Goal: Task Accomplishment & Management: Use online tool/utility

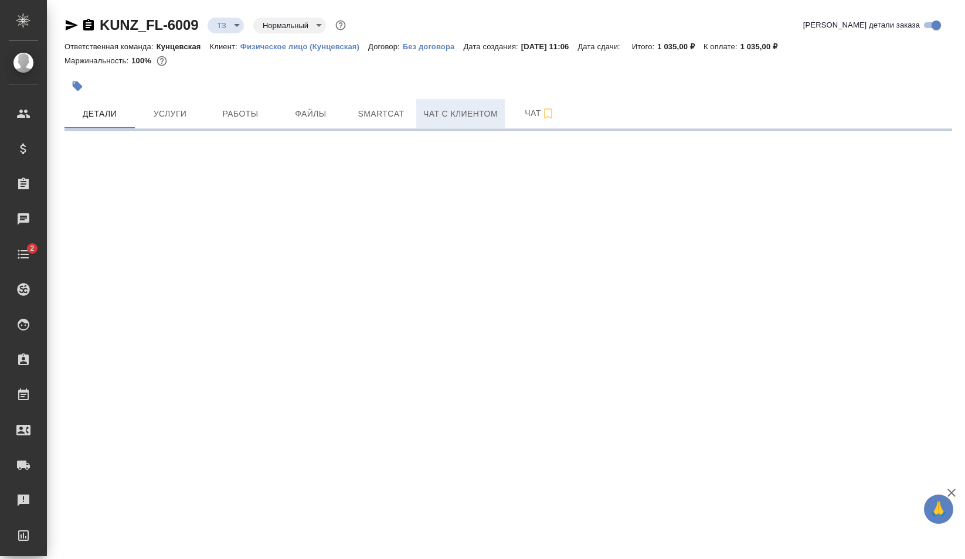
select select "RU"
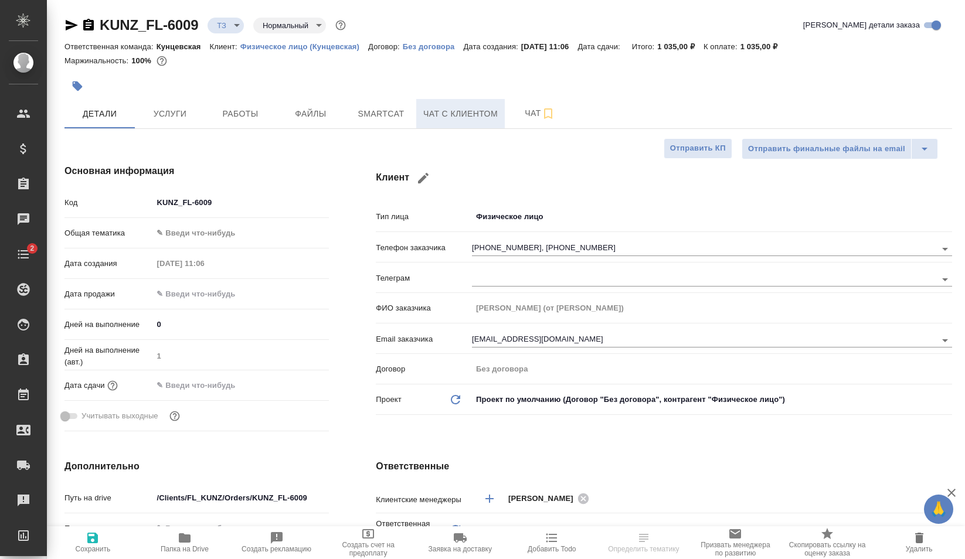
type textarea "x"
click at [462, 108] on span "Чат с клиентом" at bounding box center [460, 114] width 74 height 15
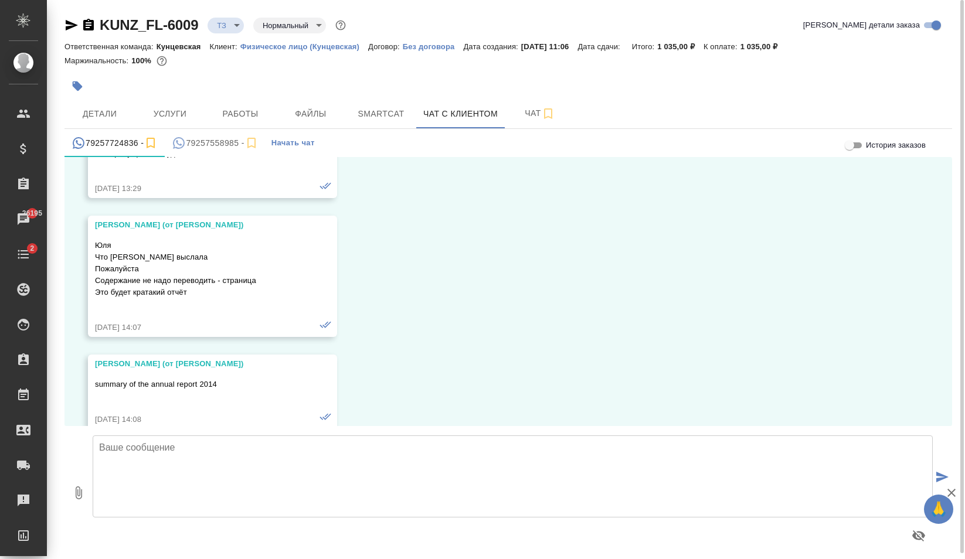
scroll to position [2059, 0]
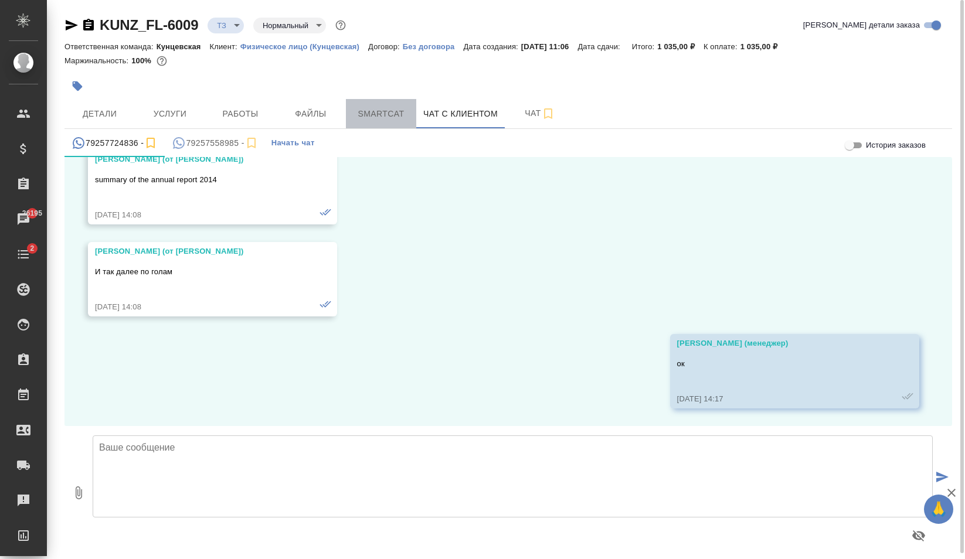
click at [403, 112] on span "Smartcat" at bounding box center [381, 114] width 56 height 15
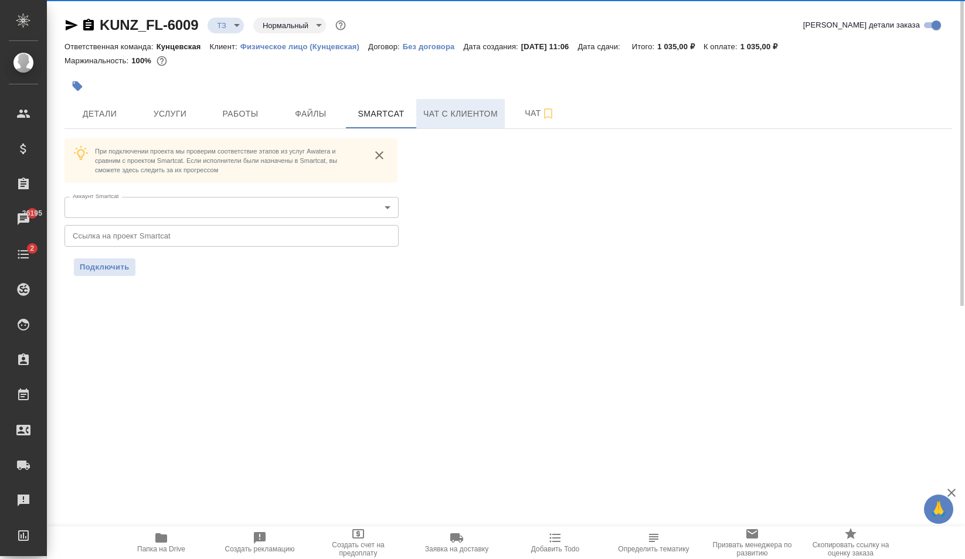
click at [447, 113] on span "Чат с клиентом" at bounding box center [460, 114] width 74 height 15
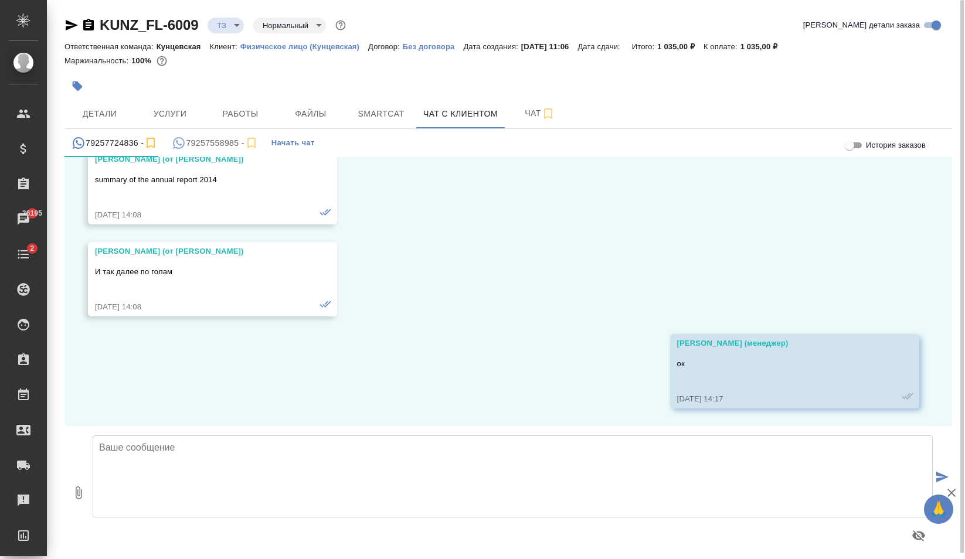
scroll to position [2059, 0]
